Goal: Task Accomplishment & Management: Complete application form

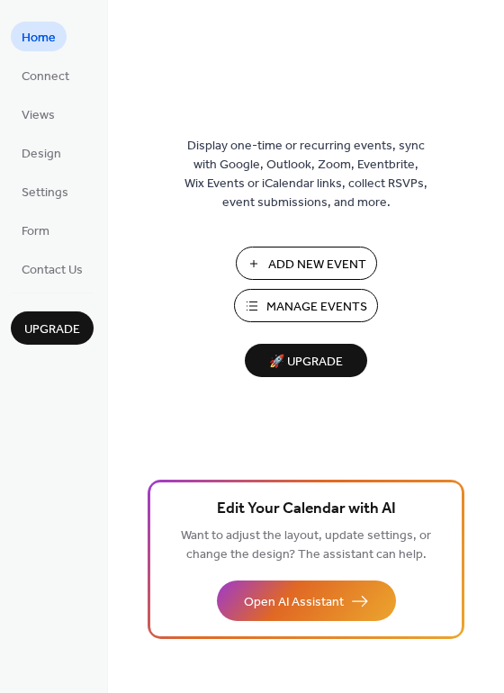
click at [321, 304] on span "Manage Events" at bounding box center [316, 307] width 101 height 19
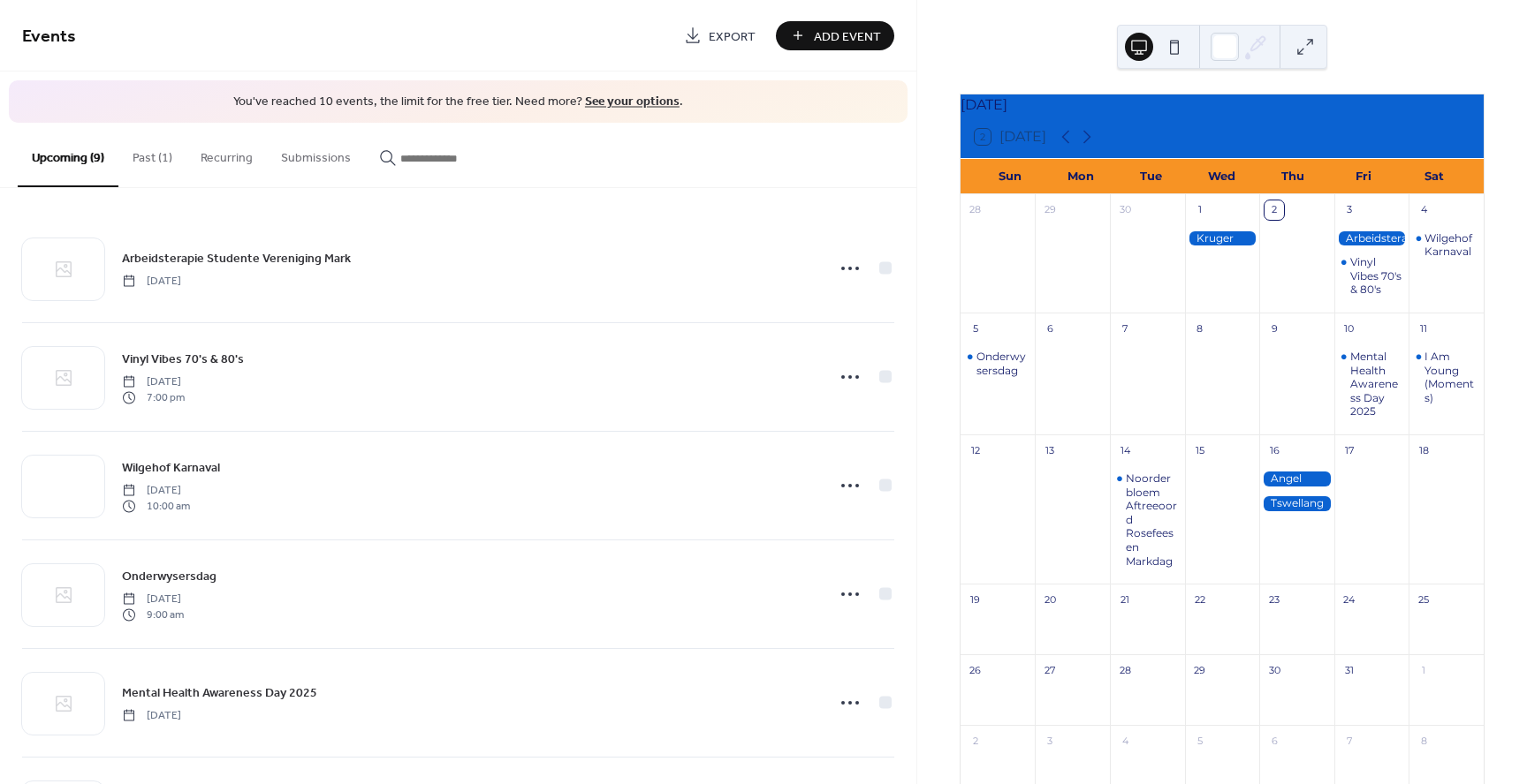
click at [158, 157] on button "Past (1)" at bounding box center [152, 154] width 68 height 63
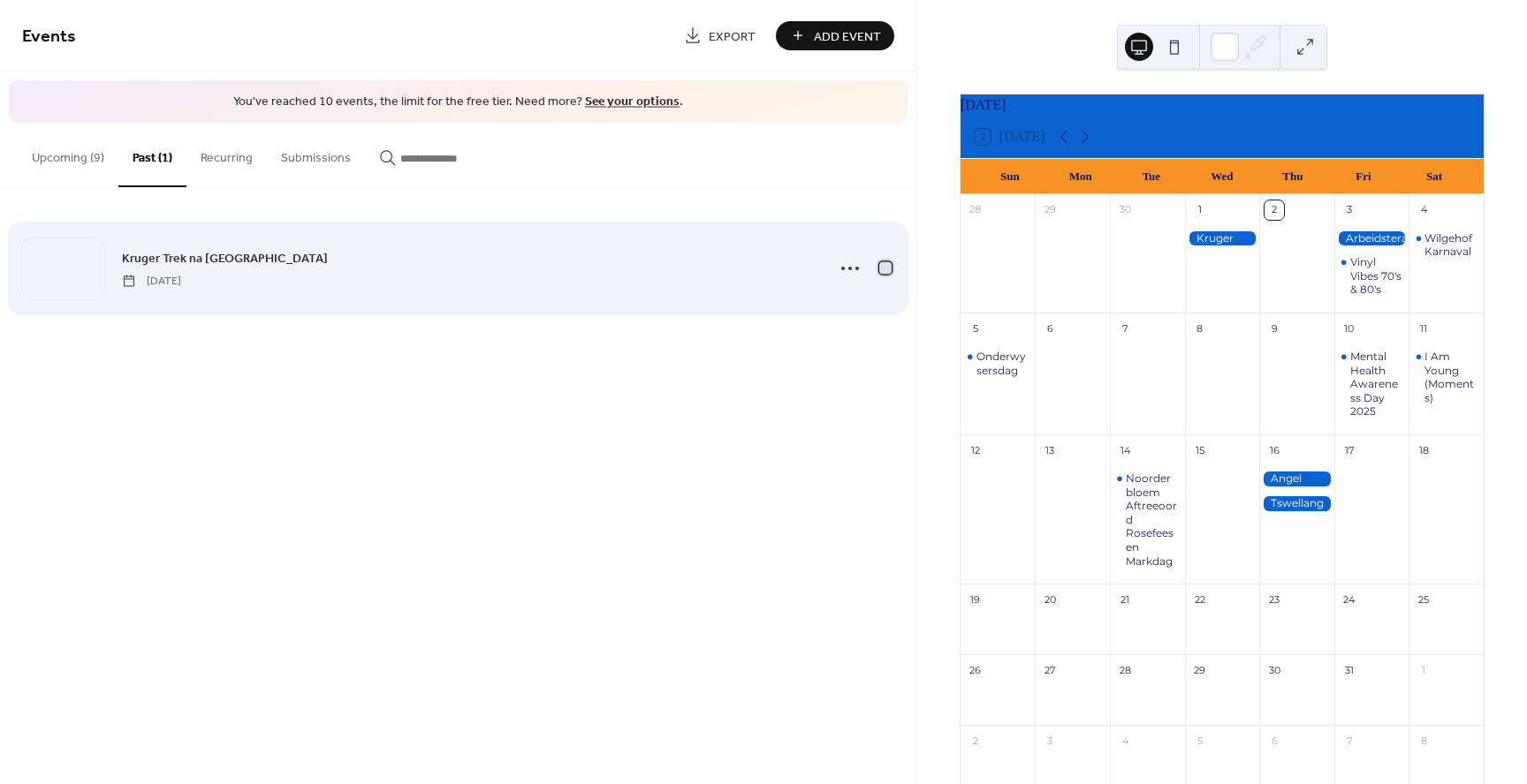
click at [884, 265] on div at bounding box center [885, 267] width 13 height 13
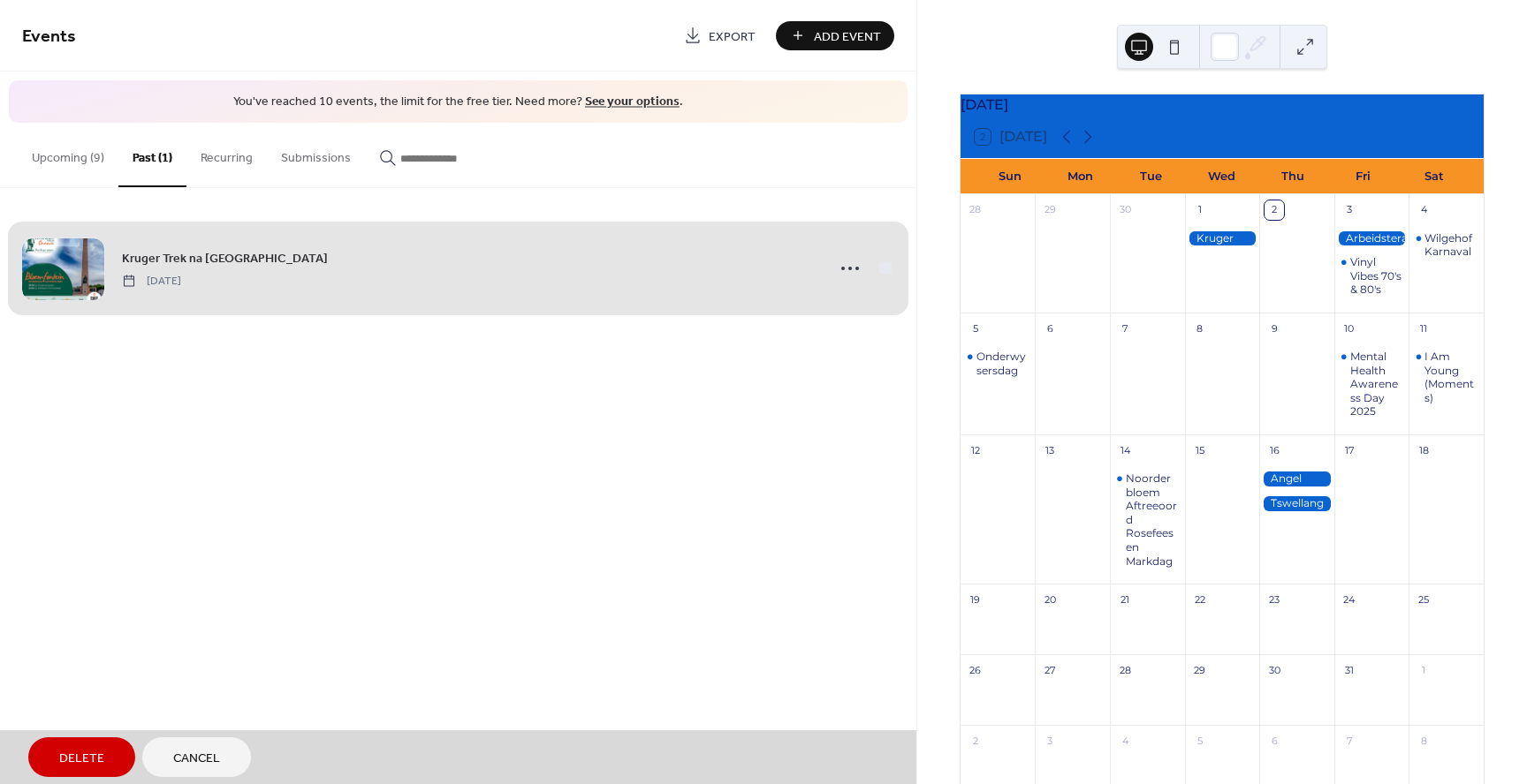
click at [81, 750] on span "Delete" at bounding box center [81, 758] width 45 height 19
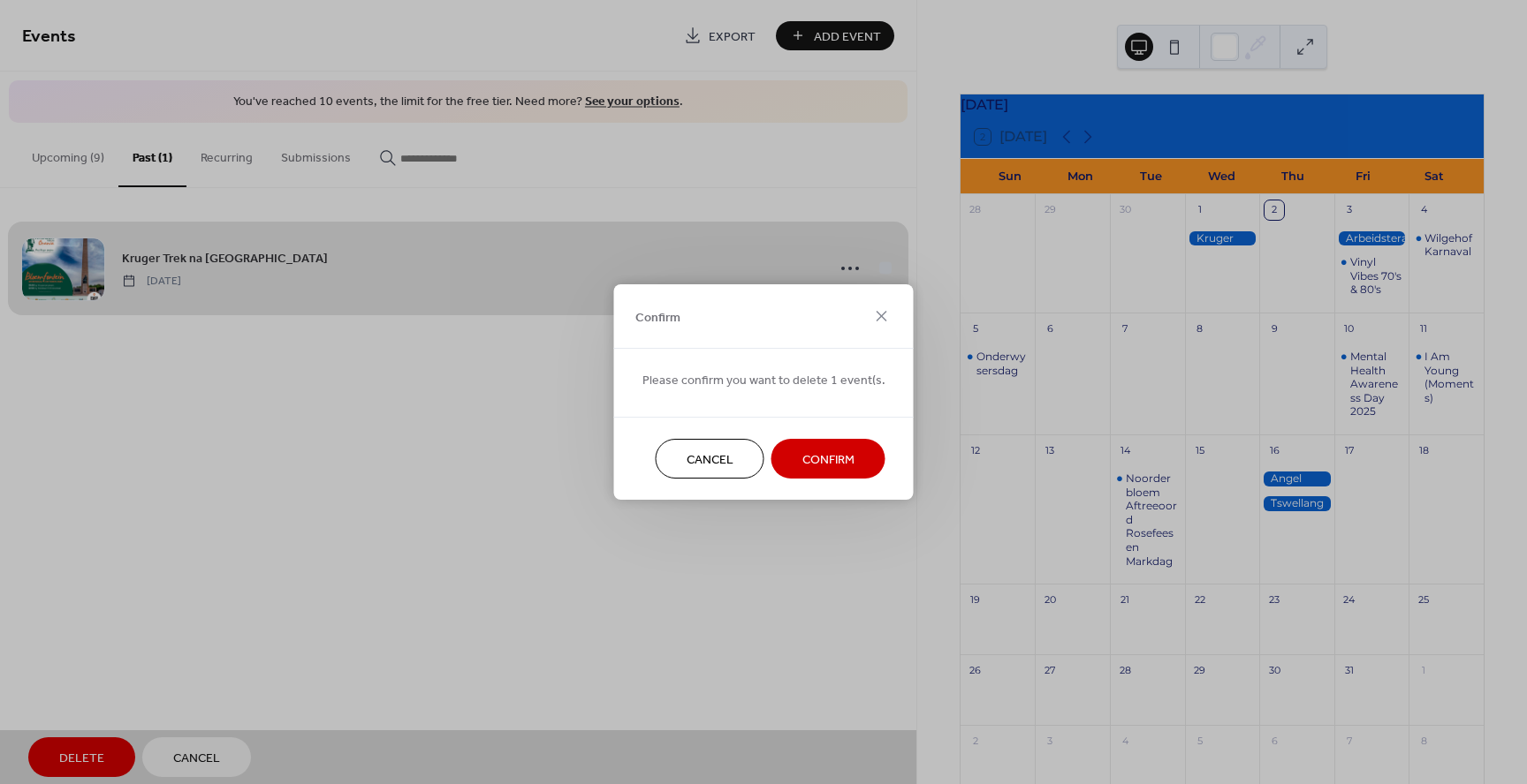
click at [827, 459] on span "Confirm" at bounding box center [827, 460] width 52 height 19
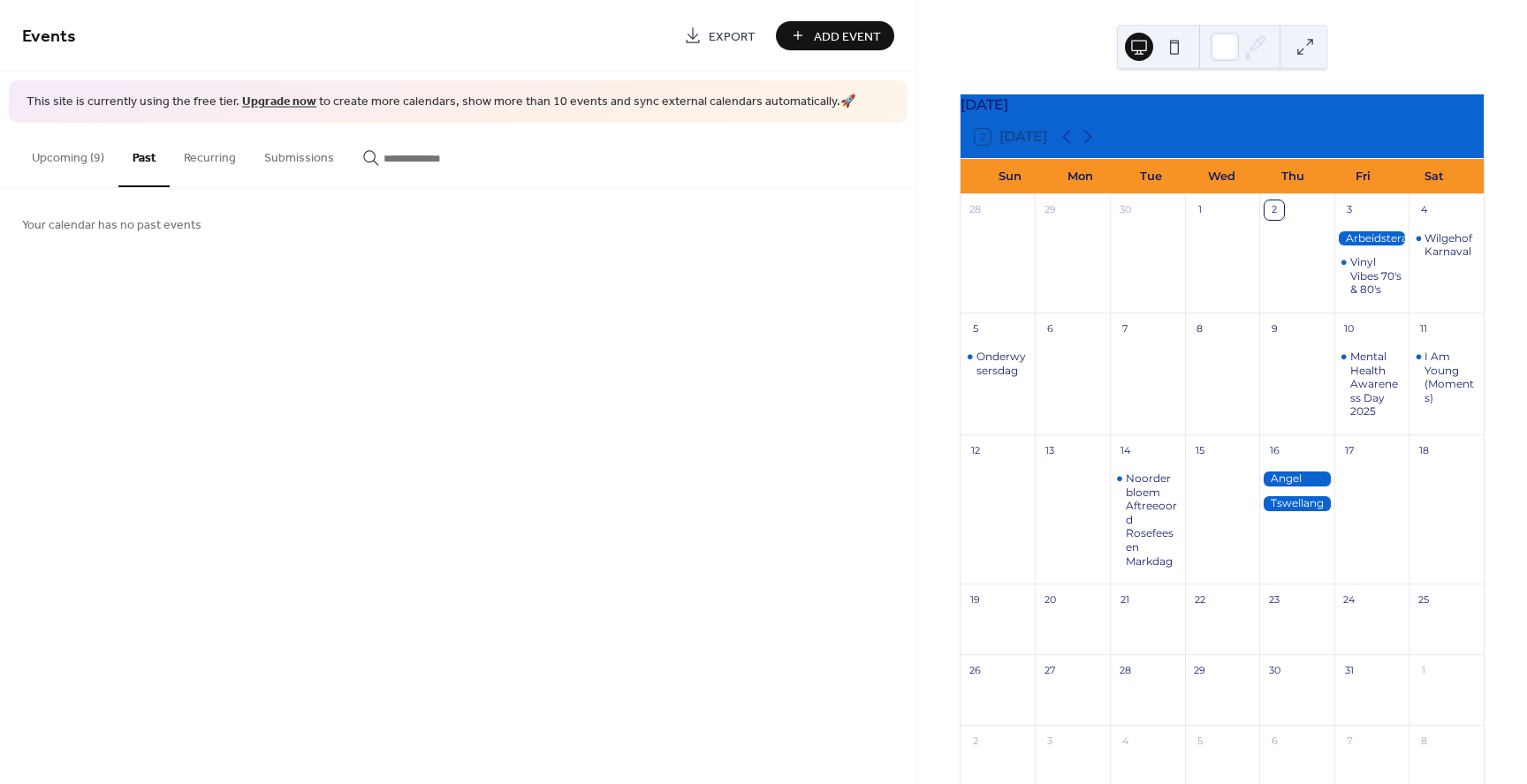
click at [88, 158] on button "Upcoming (9)" at bounding box center [68, 154] width 101 height 63
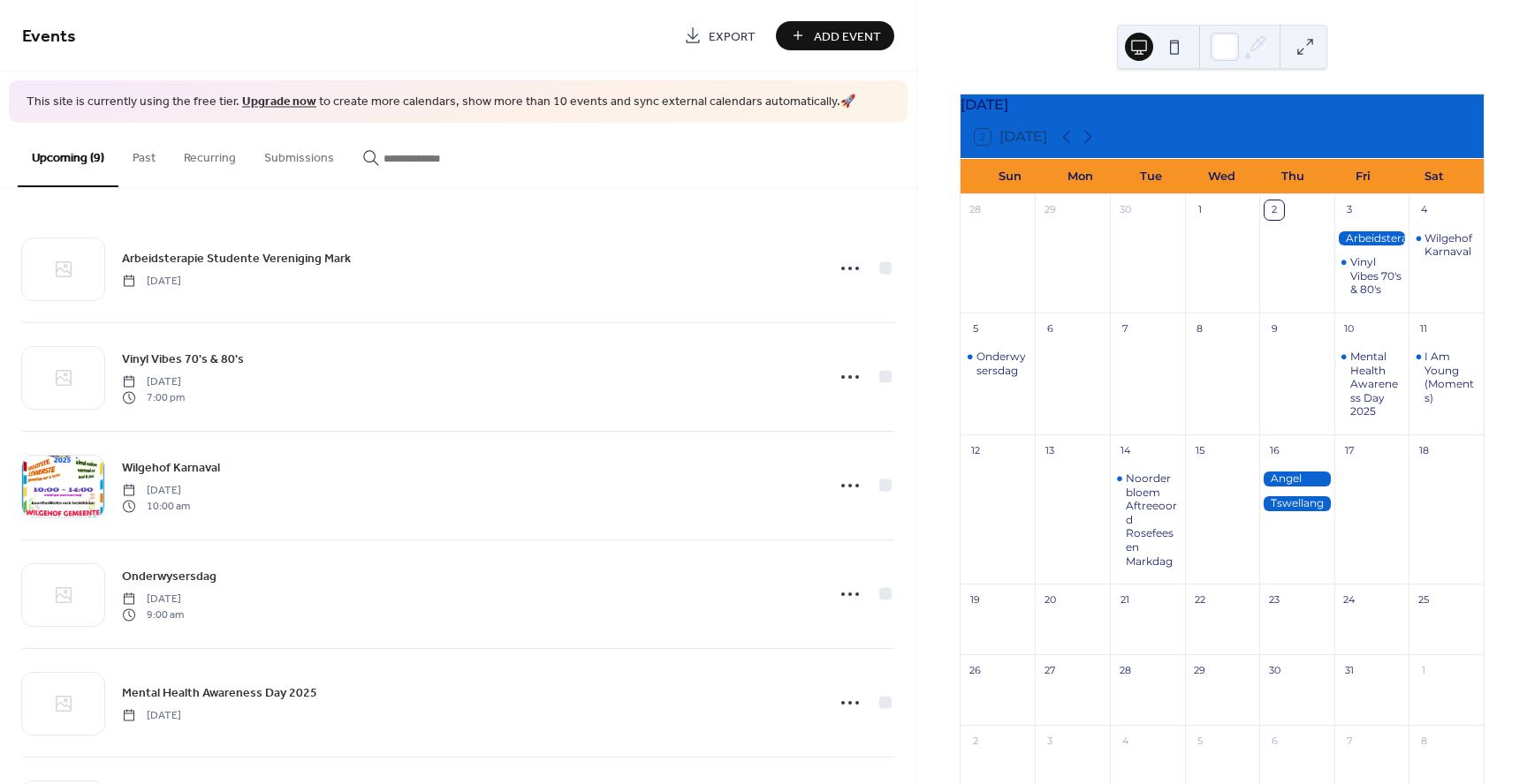
click at [308, 161] on button "Submissions" at bounding box center [299, 154] width 98 height 63
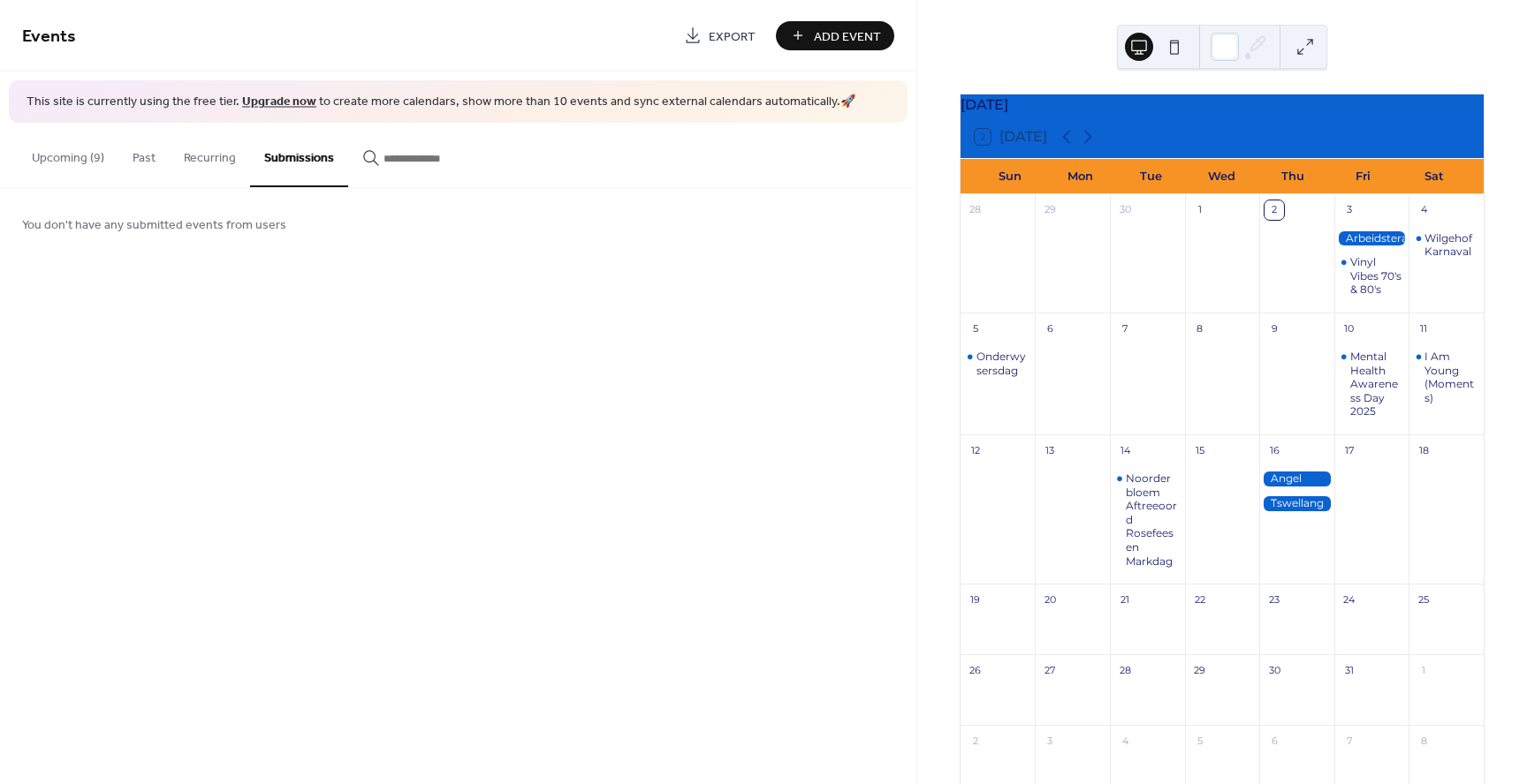
click at [90, 157] on button "Upcoming (9)" at bounding box center [68, 154] width 101 height 63
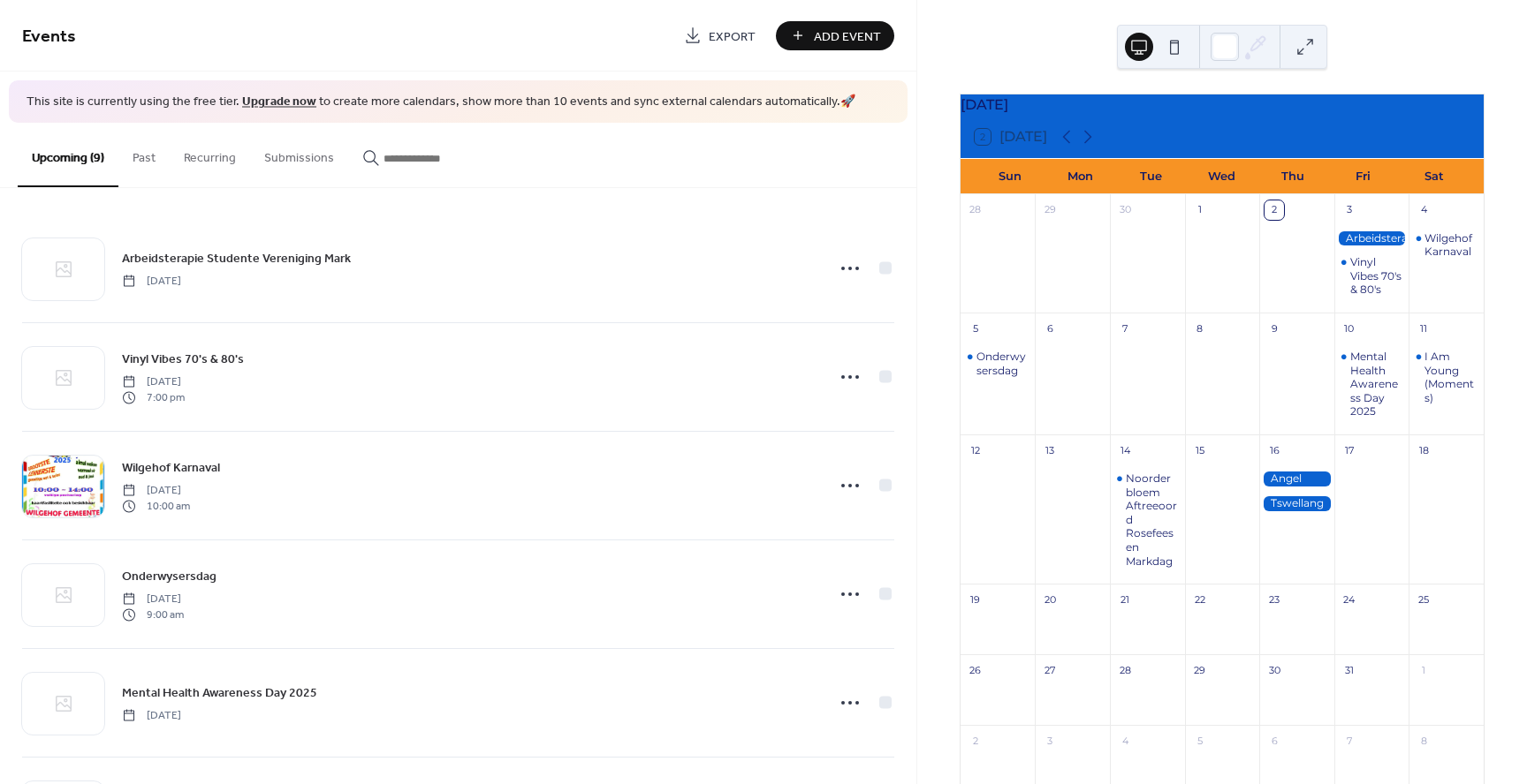
click at [826, 32] on span "Add Event" at bounding box center [847, 36] width 67 height 19
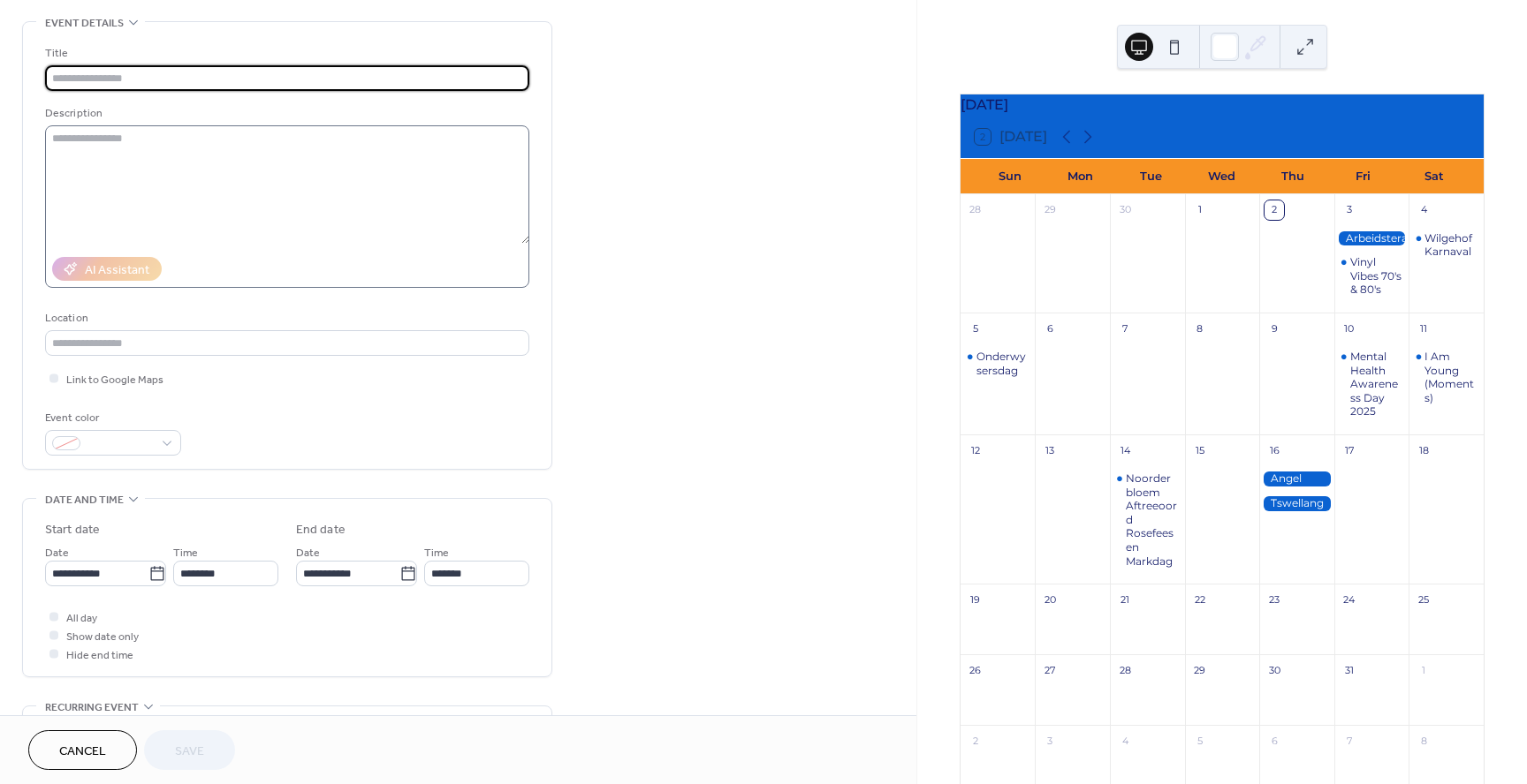
scroll to position [78, 0]
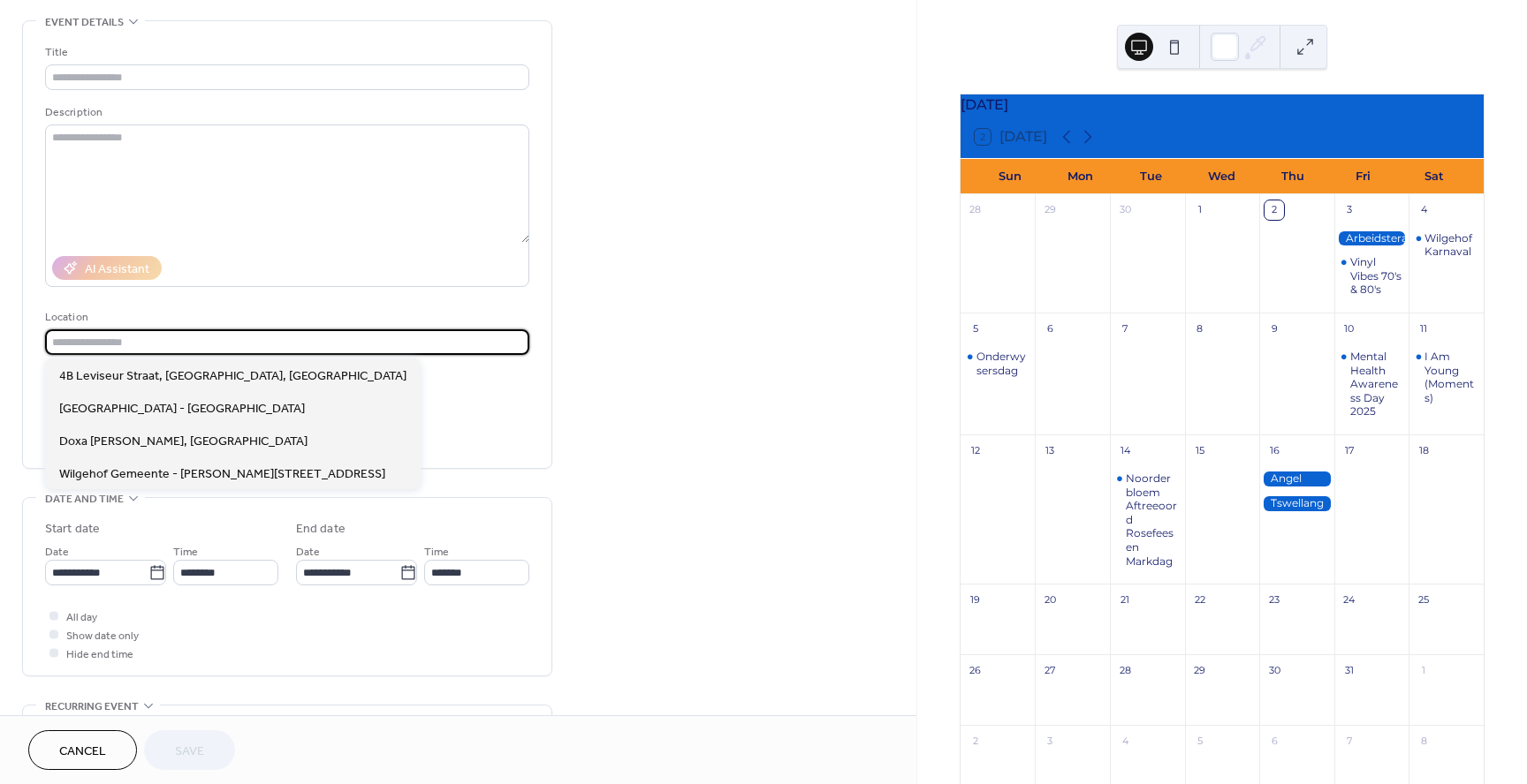
click at [131, 346] on input "text" at bounding box center [287, 342] width 484 height 26
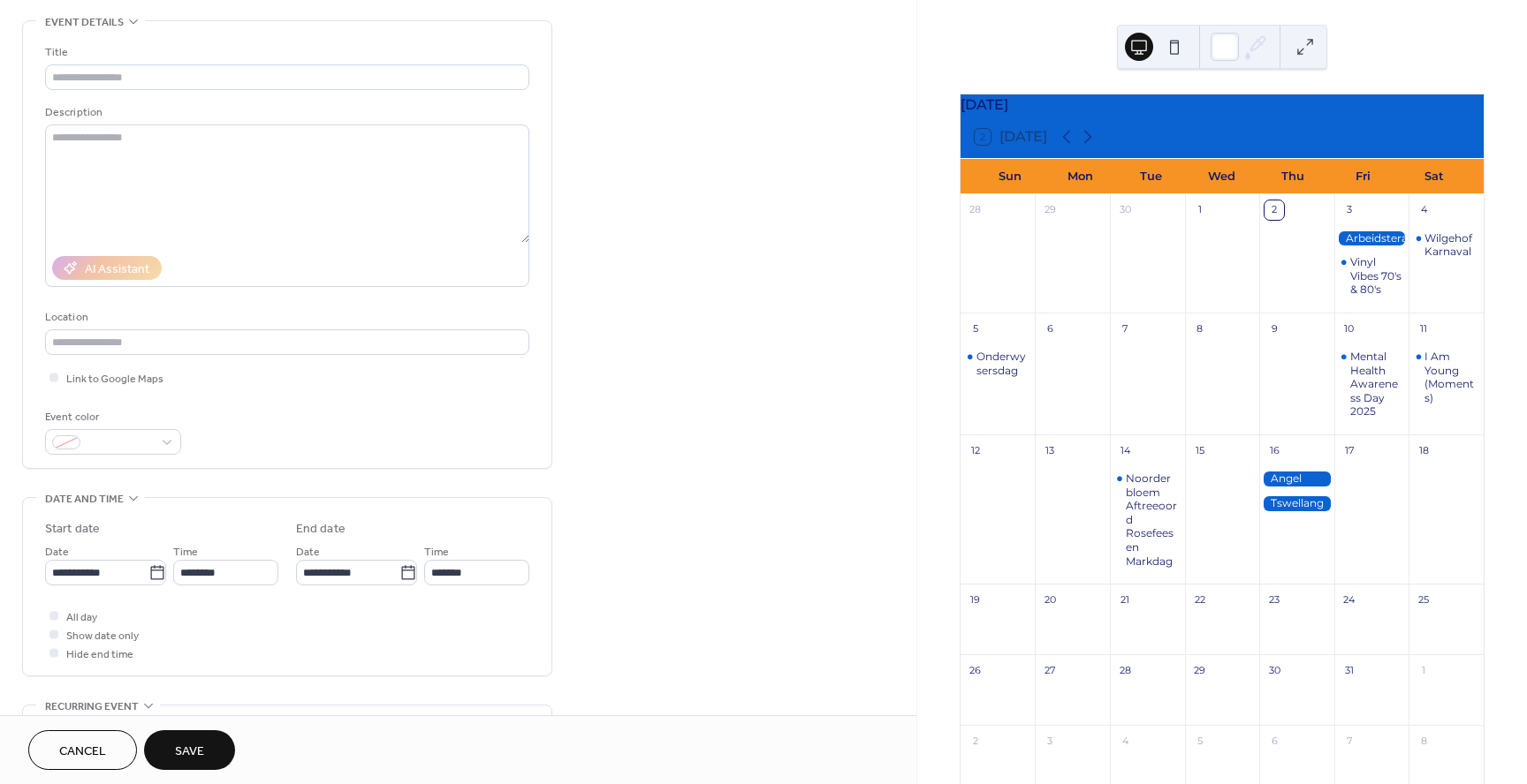
click at [504, 424] on div "Event color" at bounding box center [287, 432] width 484 height 47
click at [131, 340] on input "text" at bounding box center [287, 342] width 484 height 26
click at [507, 424] on div "Event color" at bounding box center [287, 432] width 484 height 47
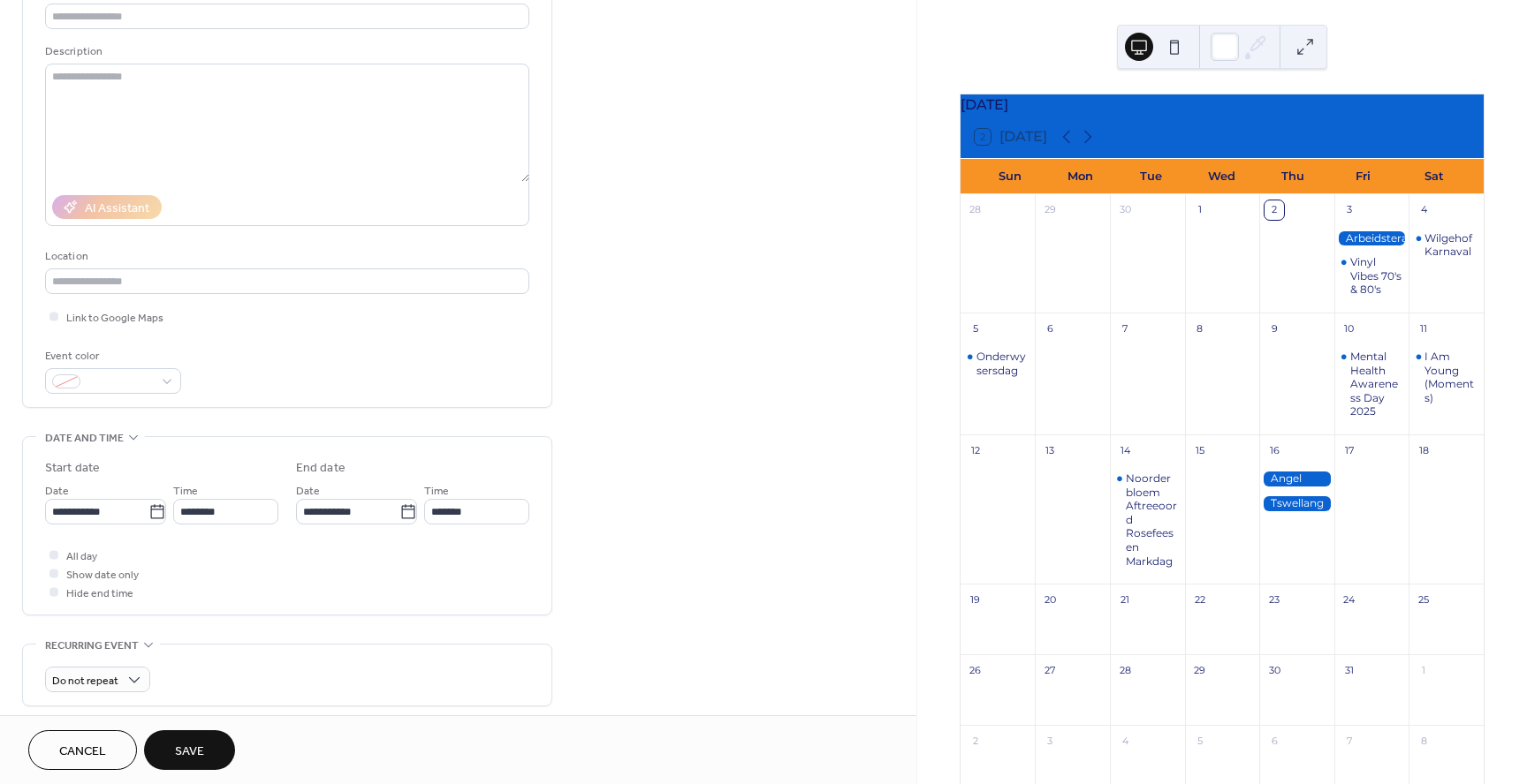
scroll to position [150, 0]
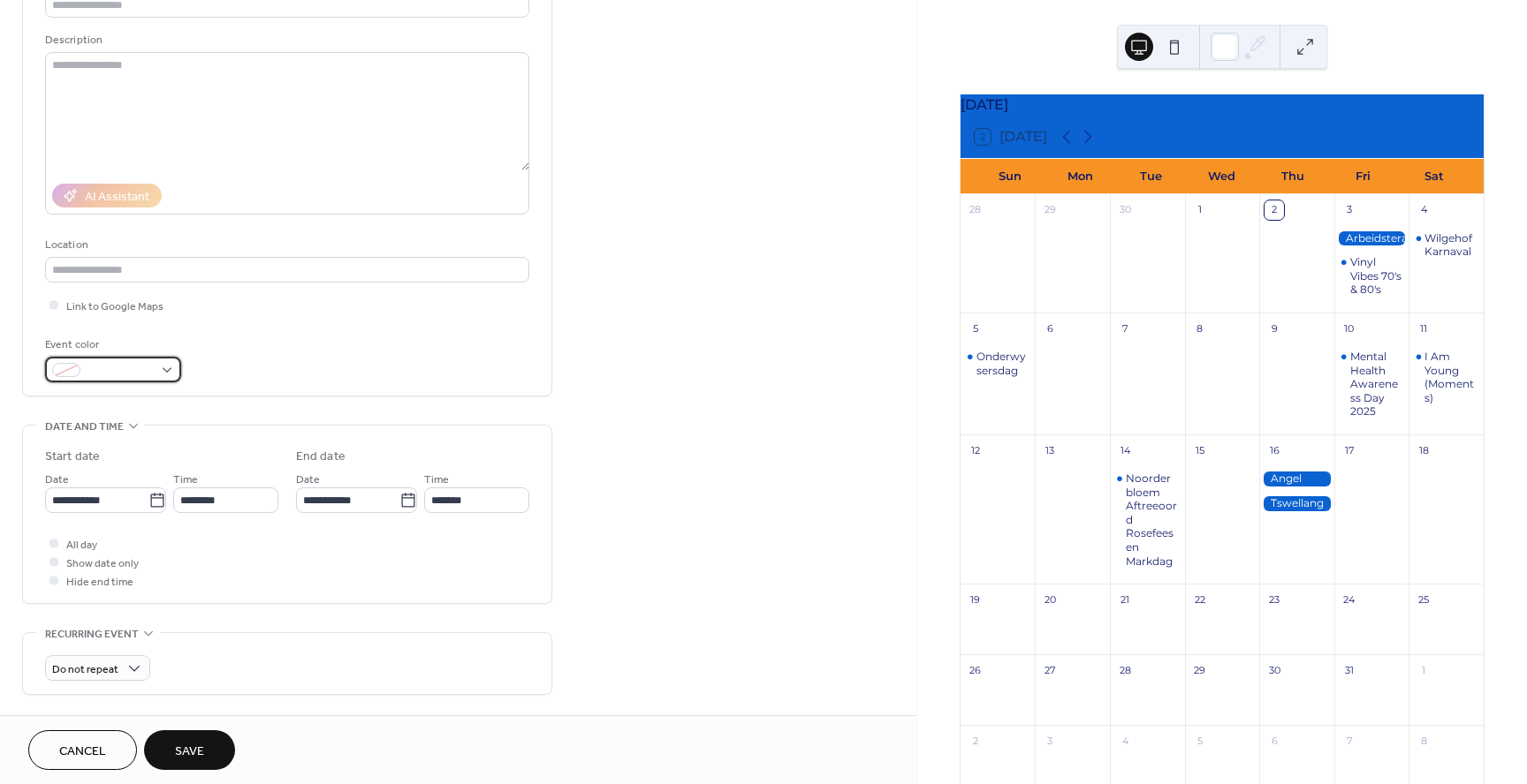
click at [161, 372] on div at bounding box center [113, 370] width 136 height 26
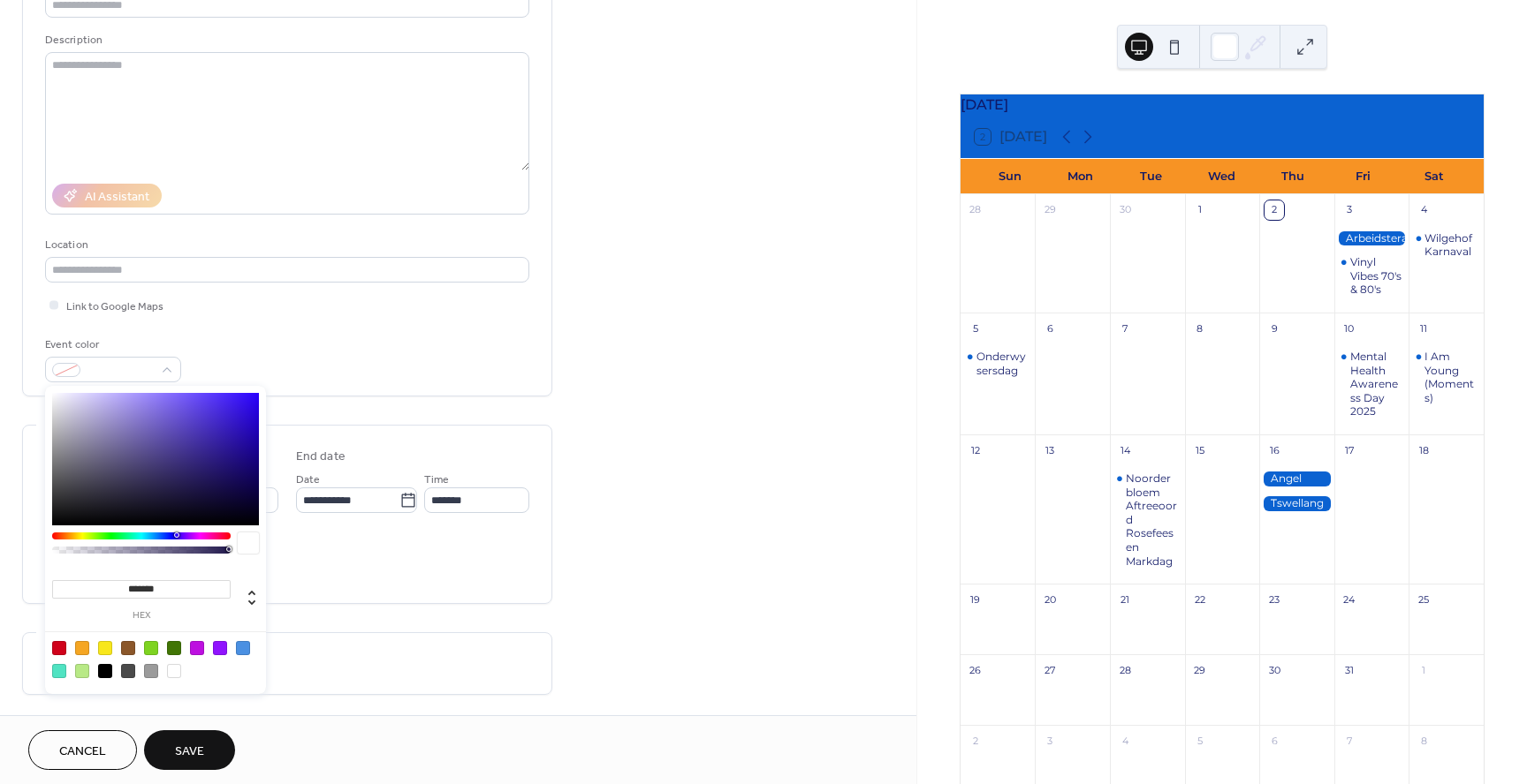
click at [270, 354] on div "Event color" at bounding box center [287, 359] width 484 height 47
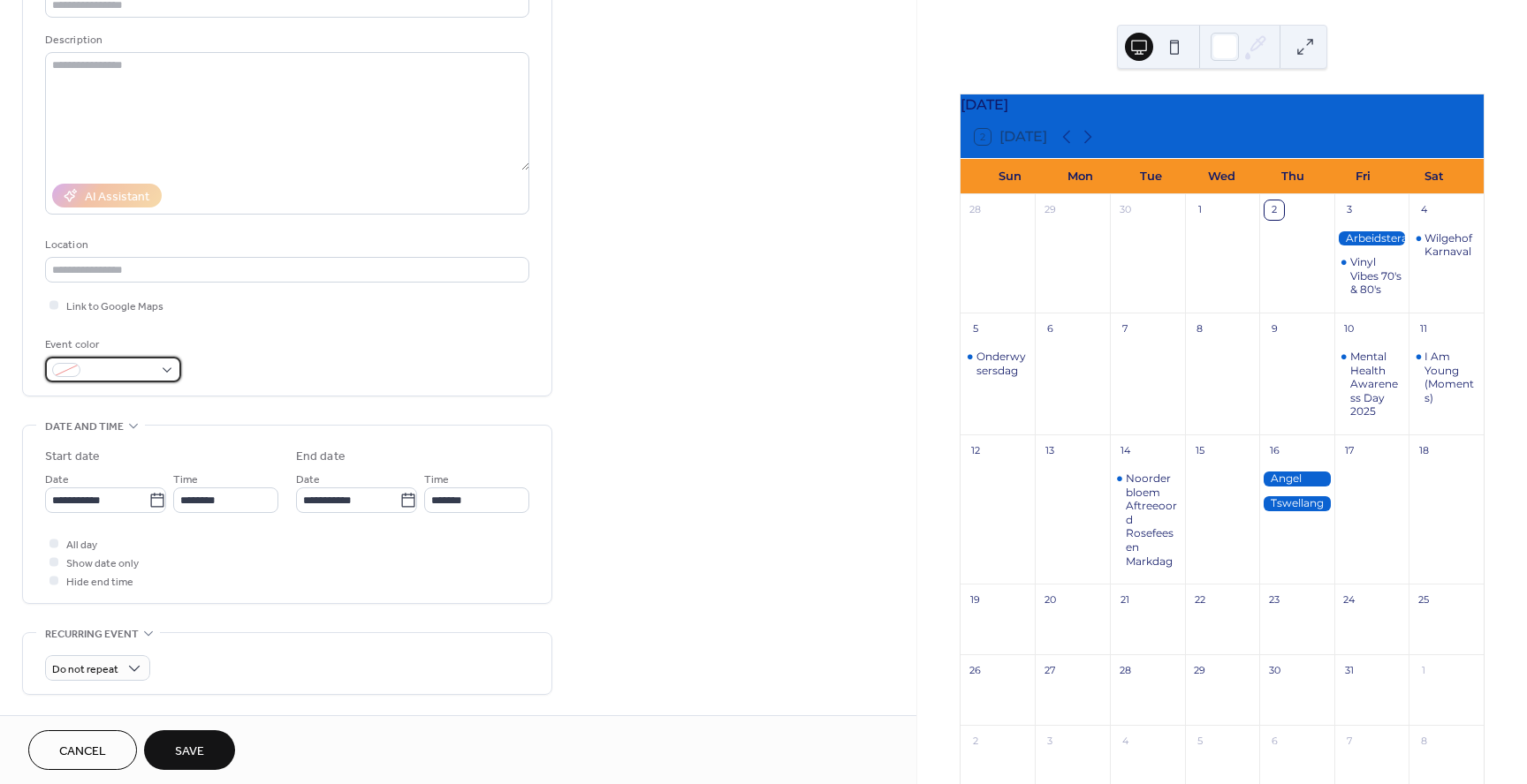
click at [169, 371] on div at bounding box center [113, 370] width 136 height 26
click at [317, 336] on div "Event color" at bounding box center [287, 359] width 484 height 47
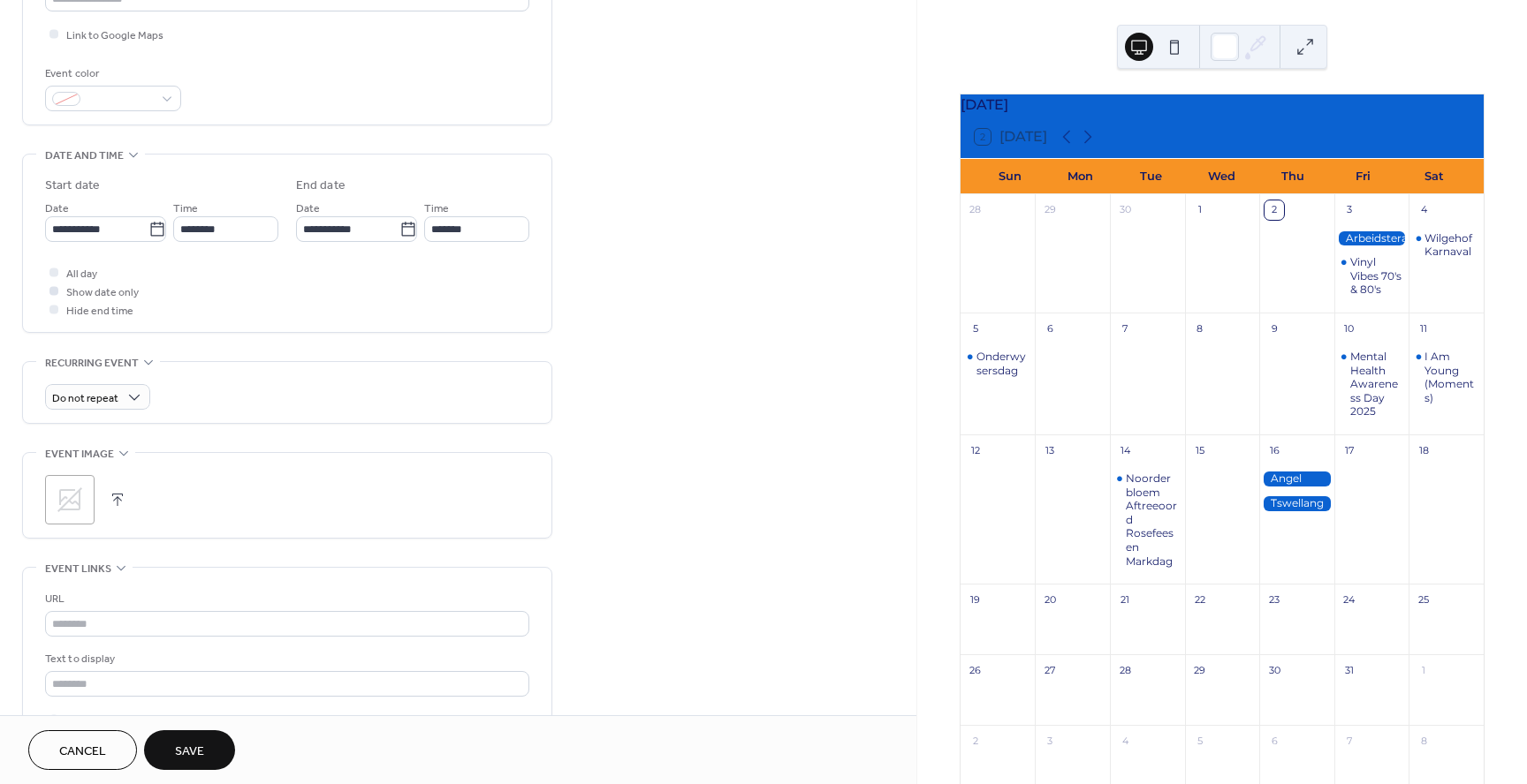
scroll to position [427, 0]
click at [54, 266] on div at bounding box center [53, 266] width 9 height 9
click at [54, 266] on icon at bounding box center [53, 267] width 5 height 4
click at [76, 306] on span "Hide end time" at bounding box center [100, 306] width 67 height 19
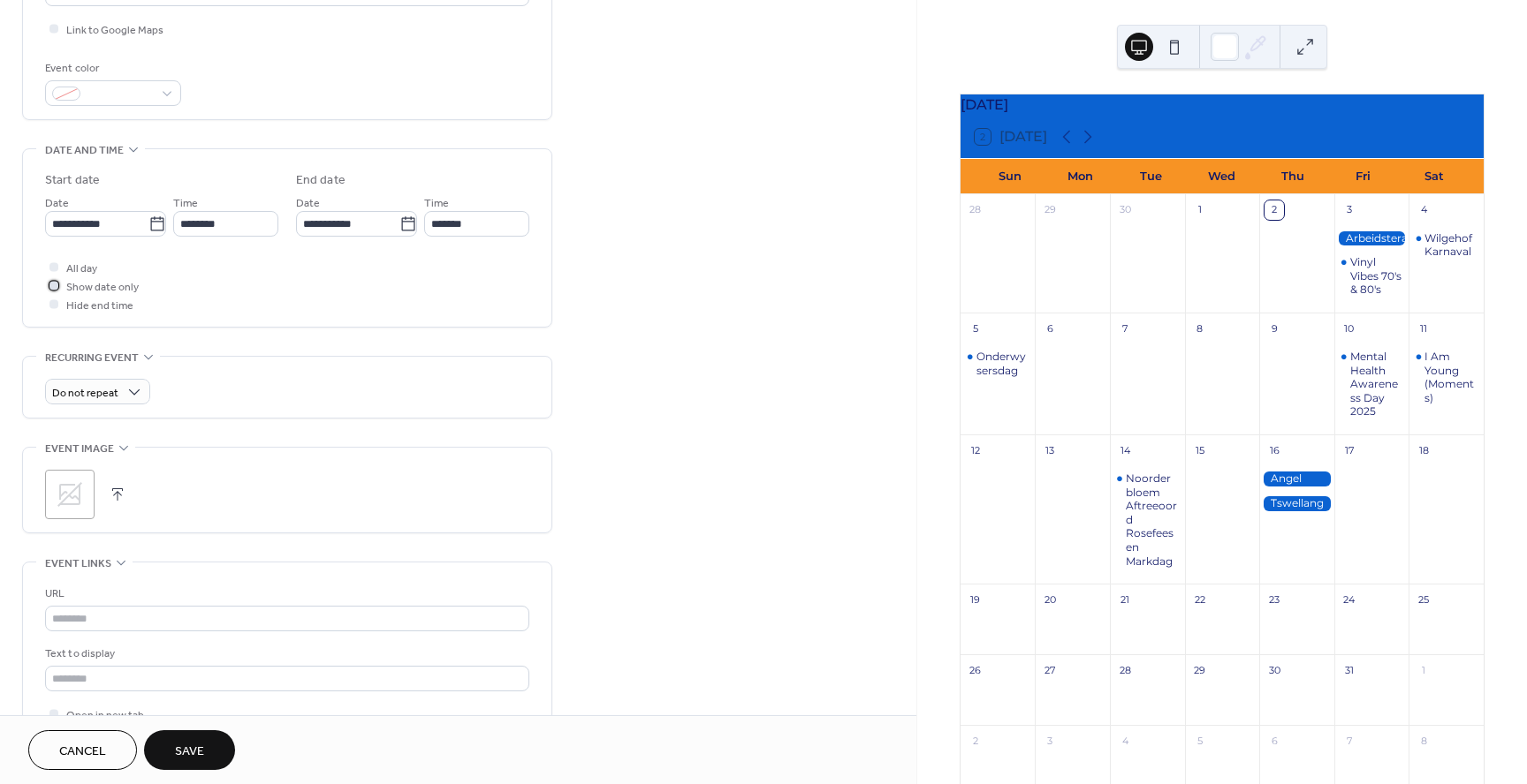
click at [79, 288] on span "Show date only" at bounding box center [103, 287] width 73 height 19
click at [76, 270] on span "All day" at bounding box center [82, 269] width 31 height 19
click at [54, 268] on div at bounding box center [53, 266] width 9 height 9
click at [47, 305] on div at bounding box center [54, 304] width 18 height 18
click at [51, 287] on icon at bounding box center [53, 285] width 5 height 5
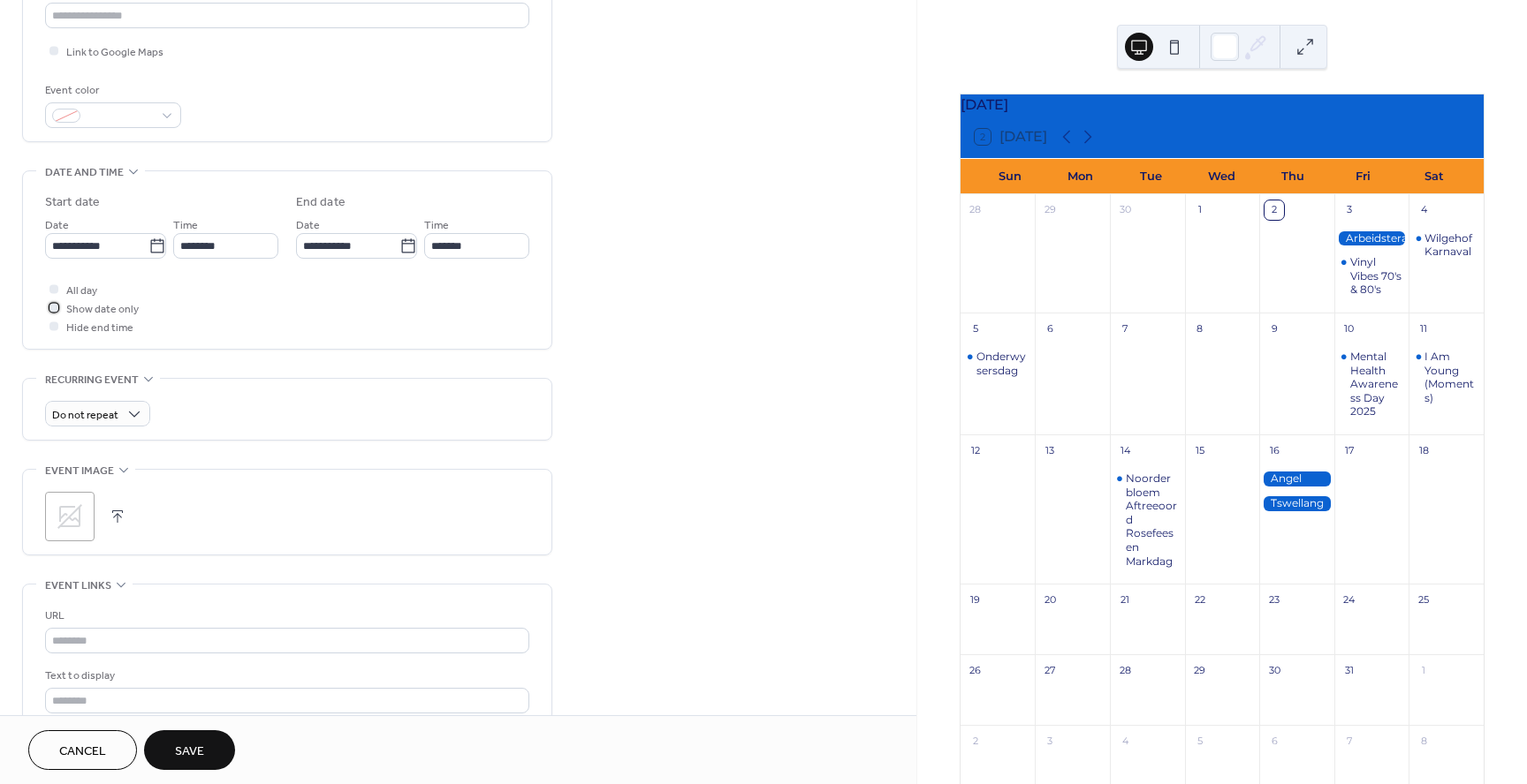
scroll to position [601, 0]
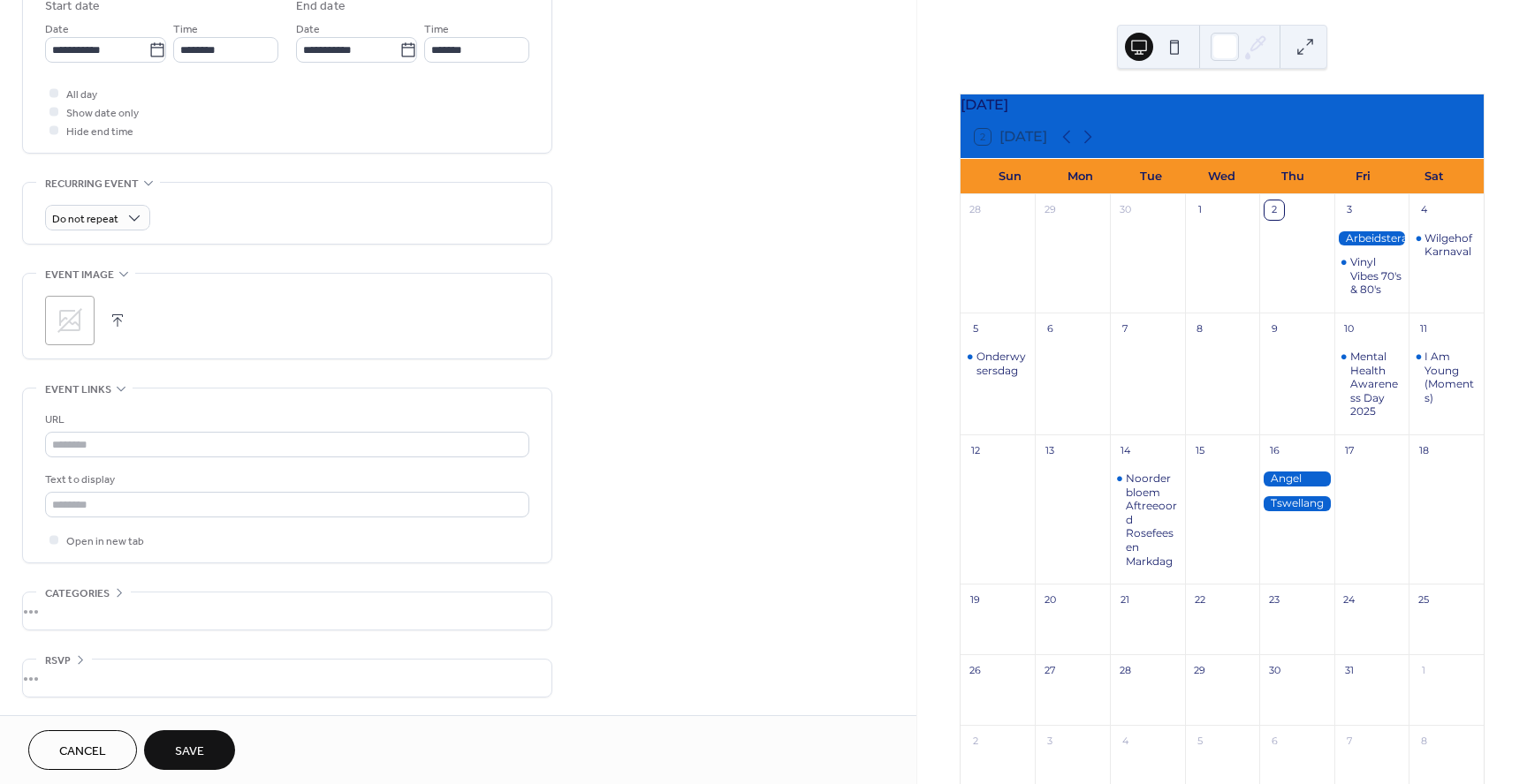
click at [67, 669] on div "•••" at bounding box center [287, 679] width 528 height 37
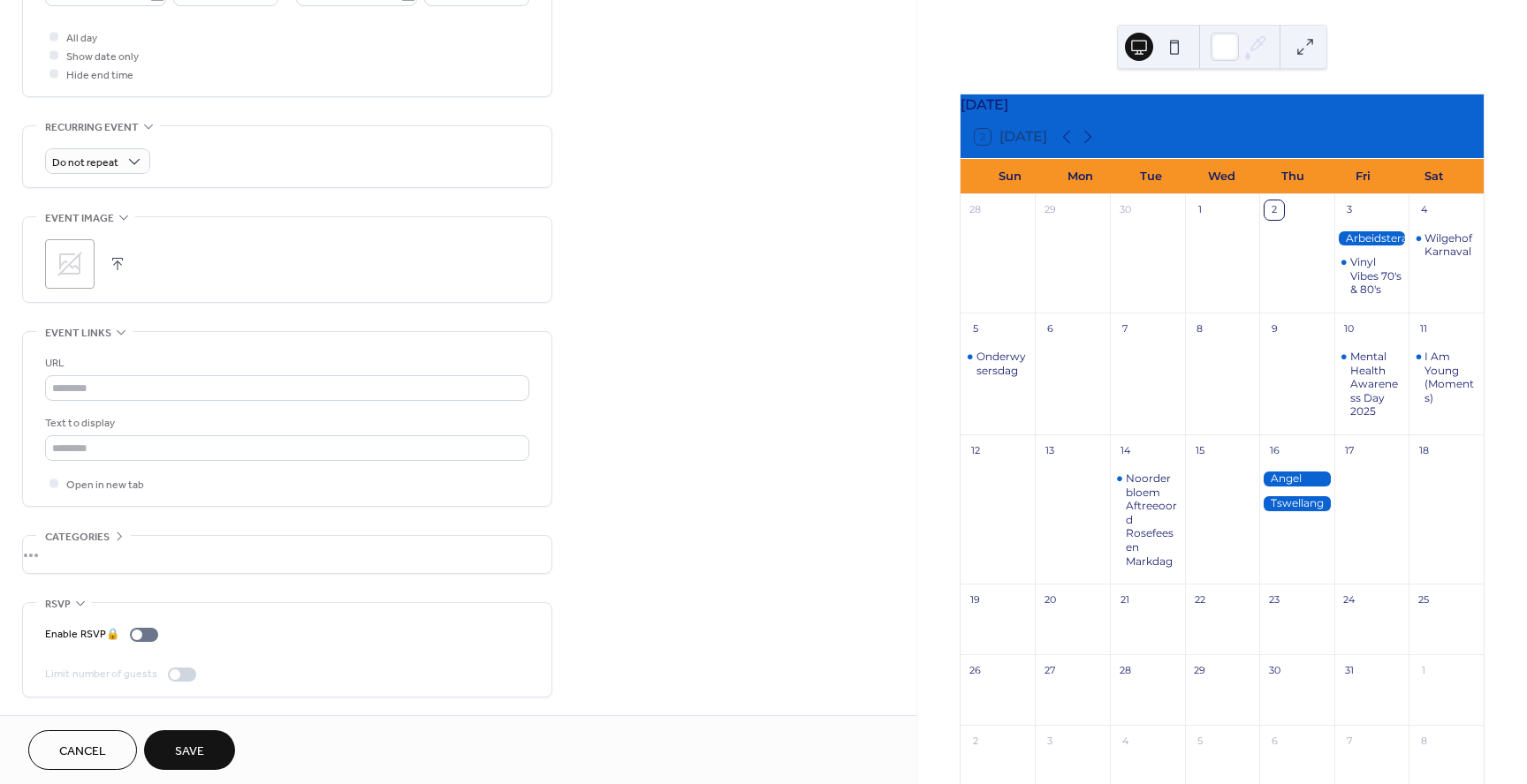
click at [78, 607] on icon at bounding box center [80, 603] width 14 height 14
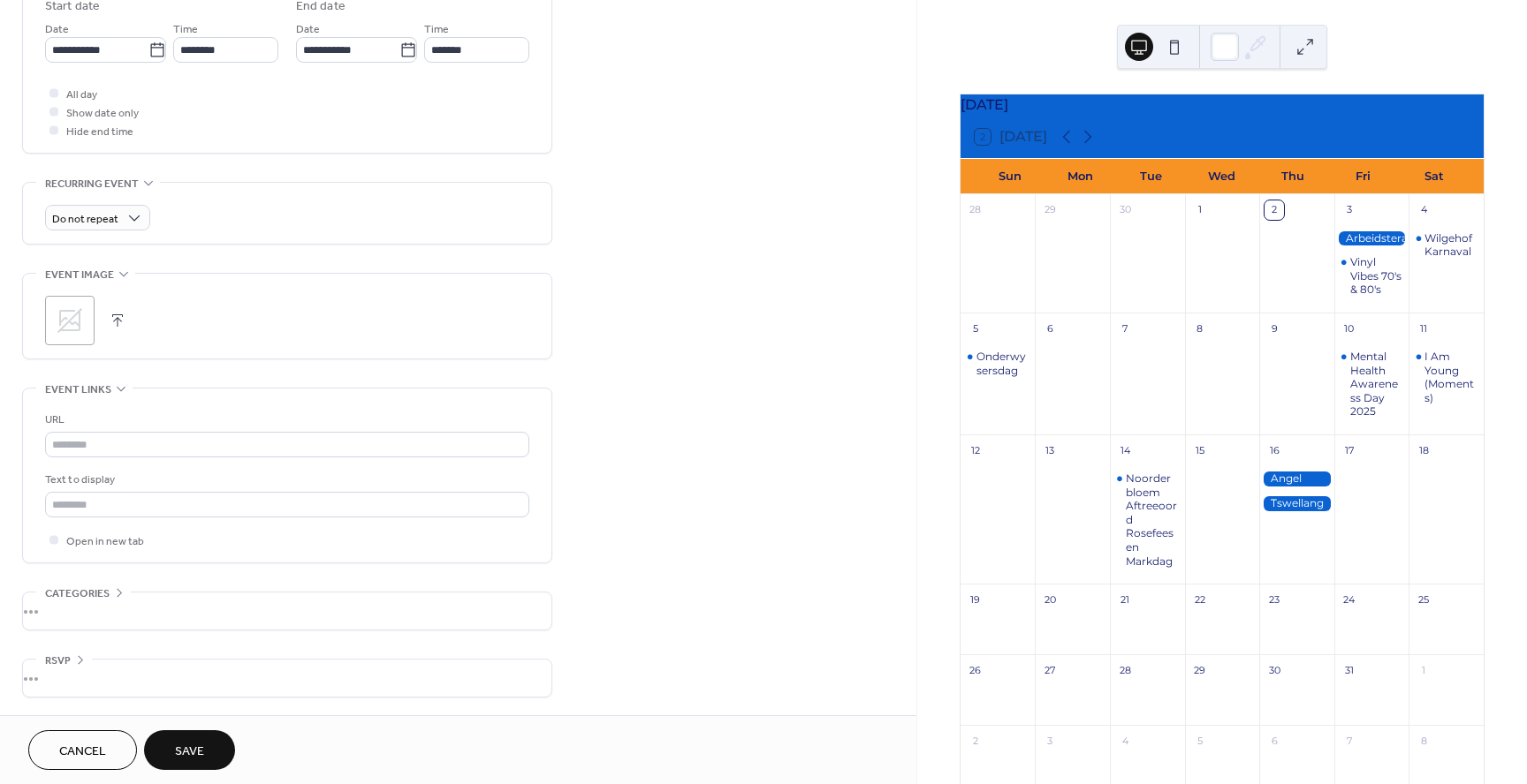
click at [81, 599] on div "•••" at bounding box center [287, 611] width 528 height 37
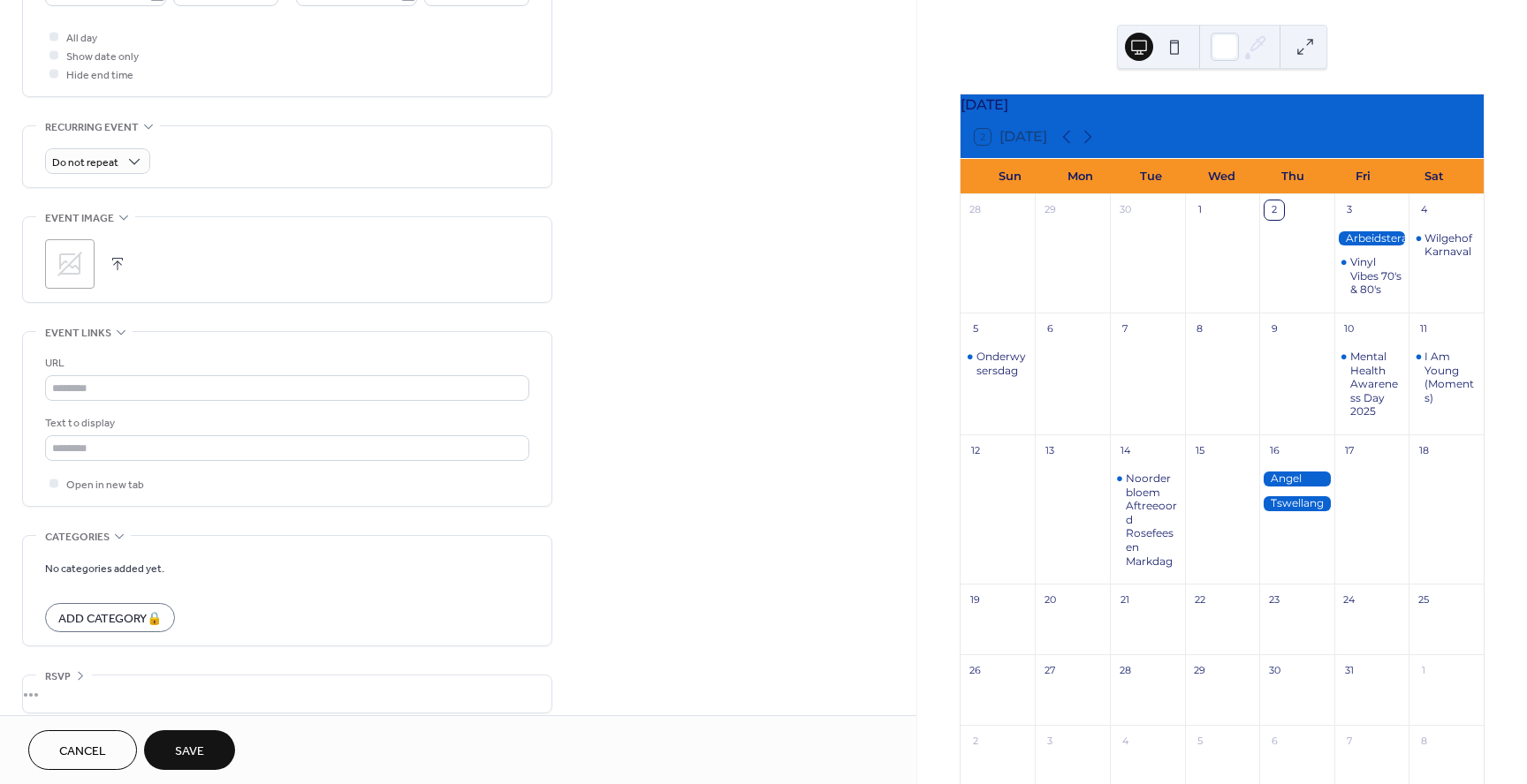
click at [93, 546] on span "Categories" at bounding box center [78, 537] width 65 height 19
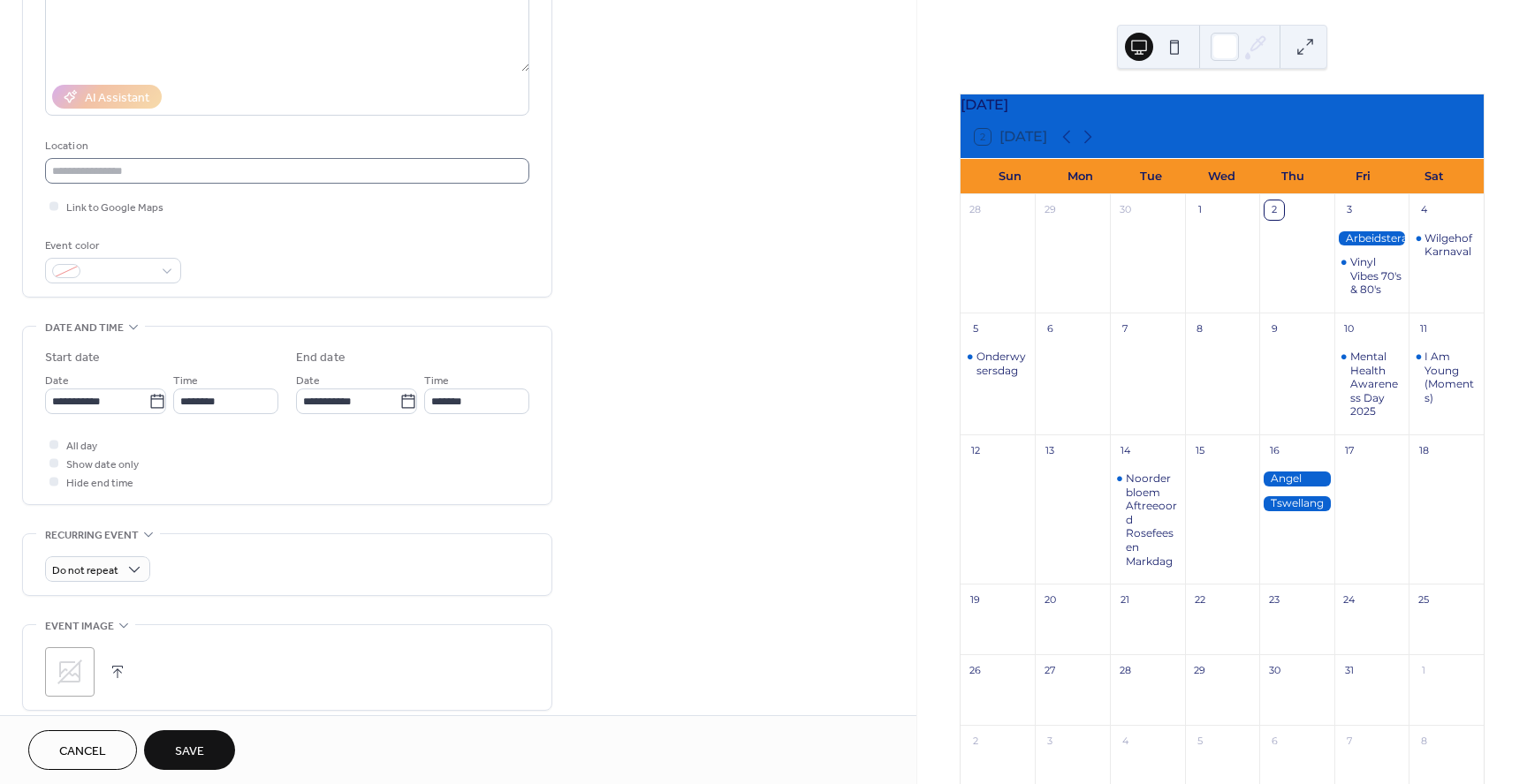
scroll to position [294, 0]
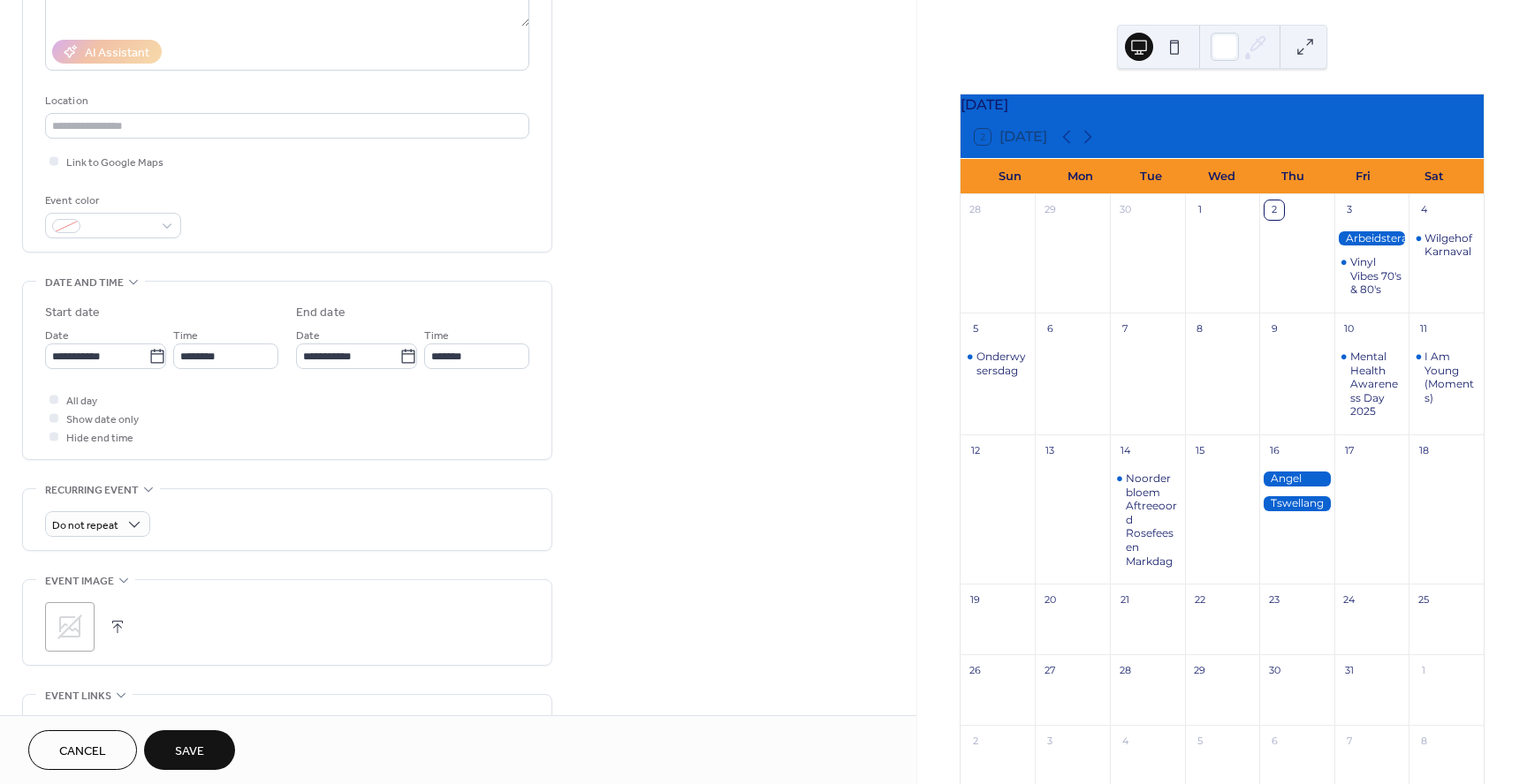
click at [94, 748] on span "Cancel" at bounding box center [82, 752] width 47 height 19
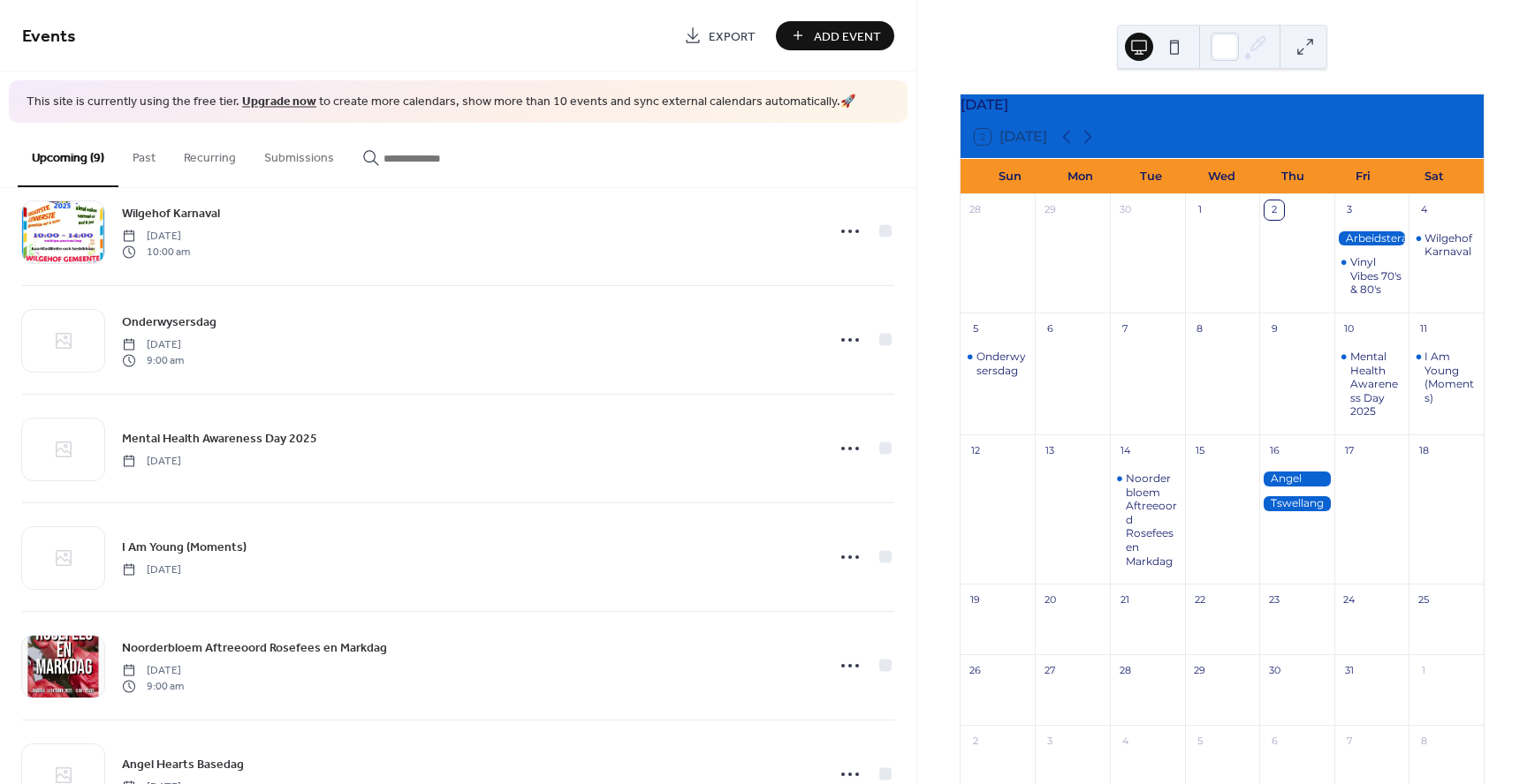
scroll to position [270, 0]
